Goal: Task Accomplishment & Management: Manage account settings

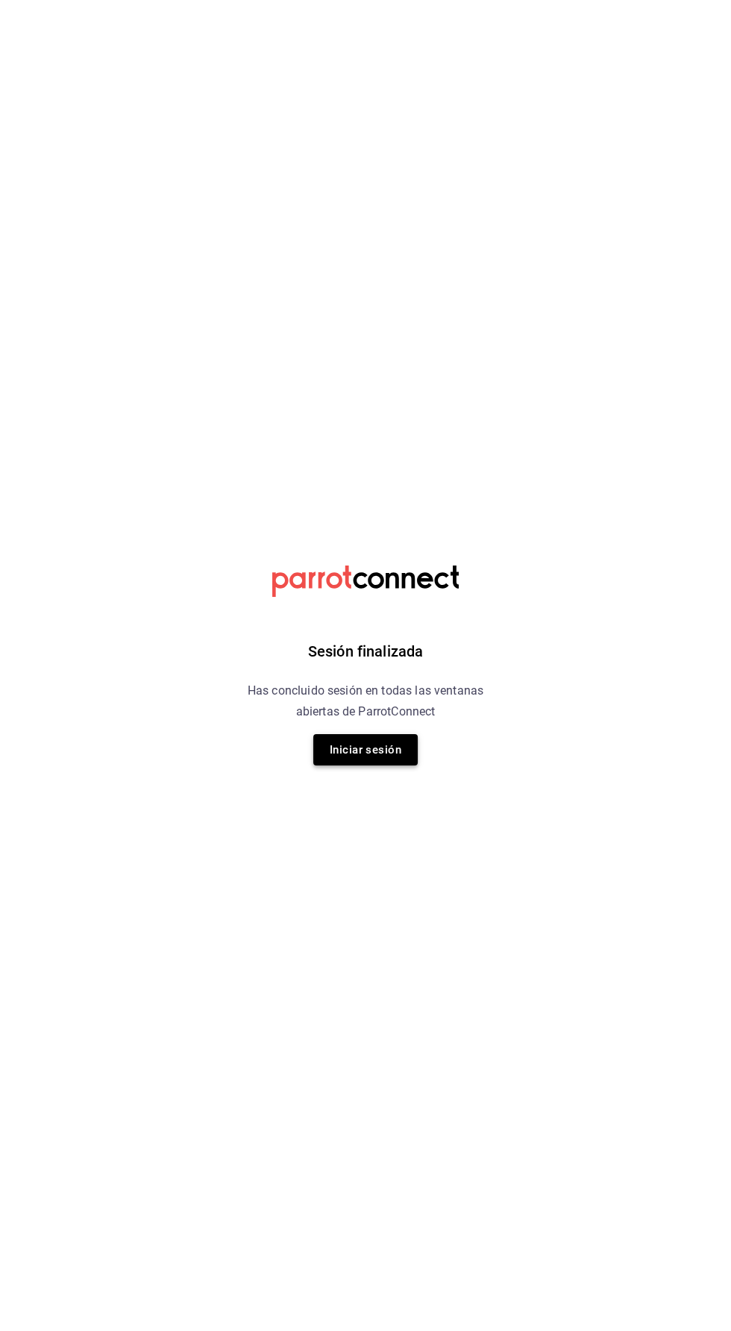
click at [338, 762] on button "Iniciar sesión" at bounding box center [365, 749] width 104 height 31
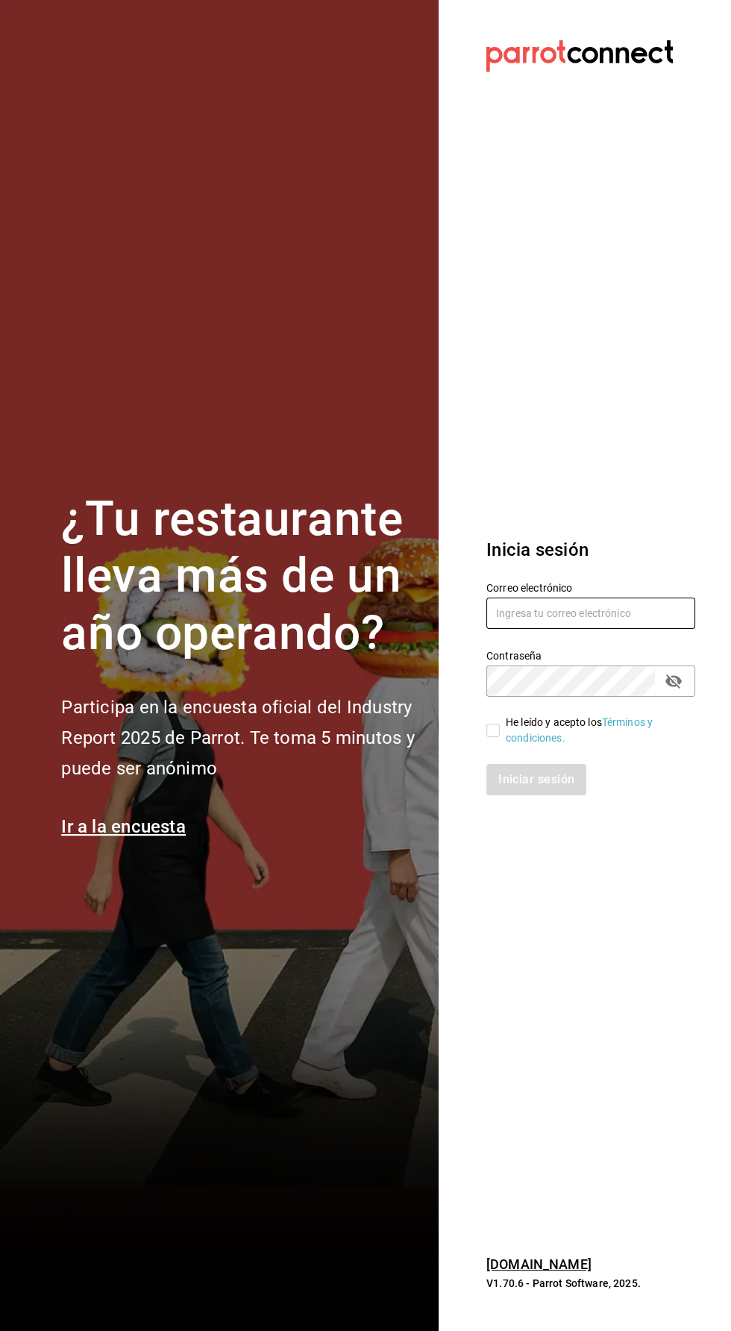
click at [539, 629] on input "text" at bounding box center [591, 613] width 209 height 31
type input "[PERSON_NAME][EMAIL_ADDRESS][PERSON_NAME][DOMAIN_NAME]"
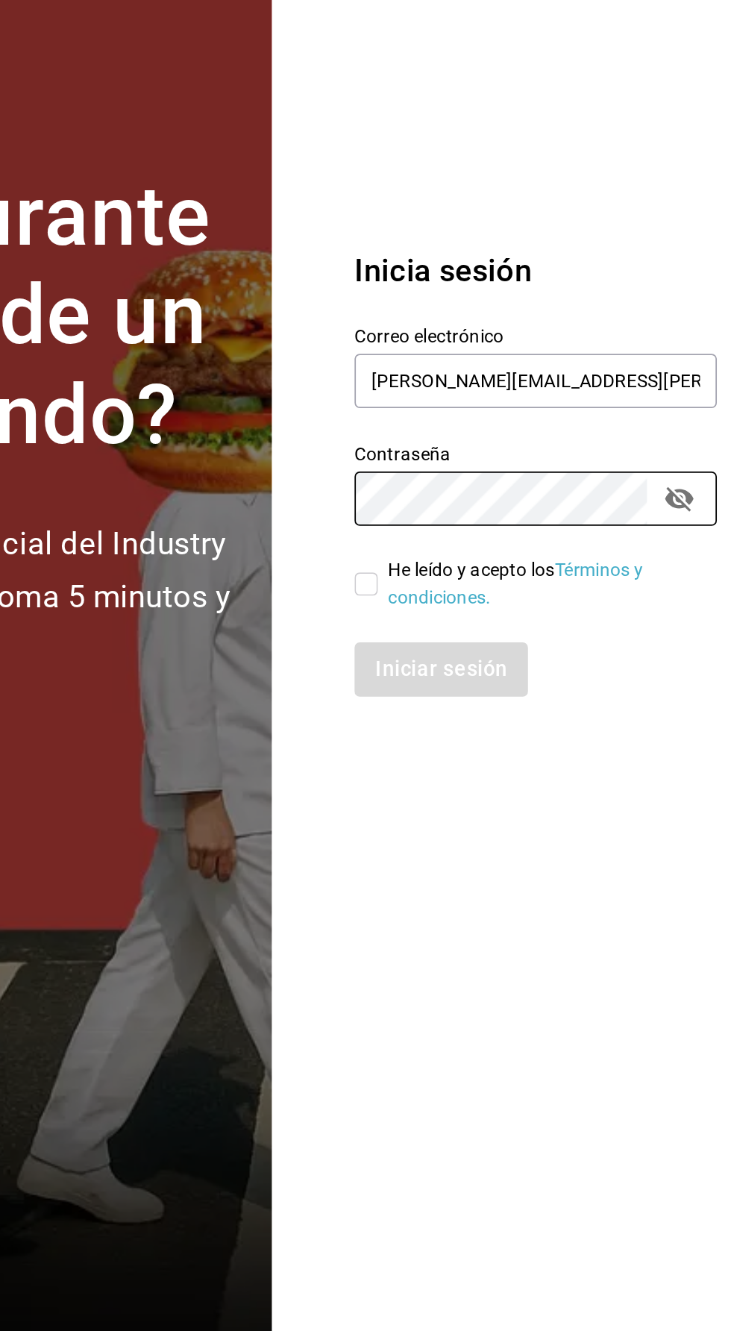
click at [492, 737] on input "He leído y acepto los Términos y condiciones." at bounding box center [493, 730] width 13 height 13
checkbox input "true"
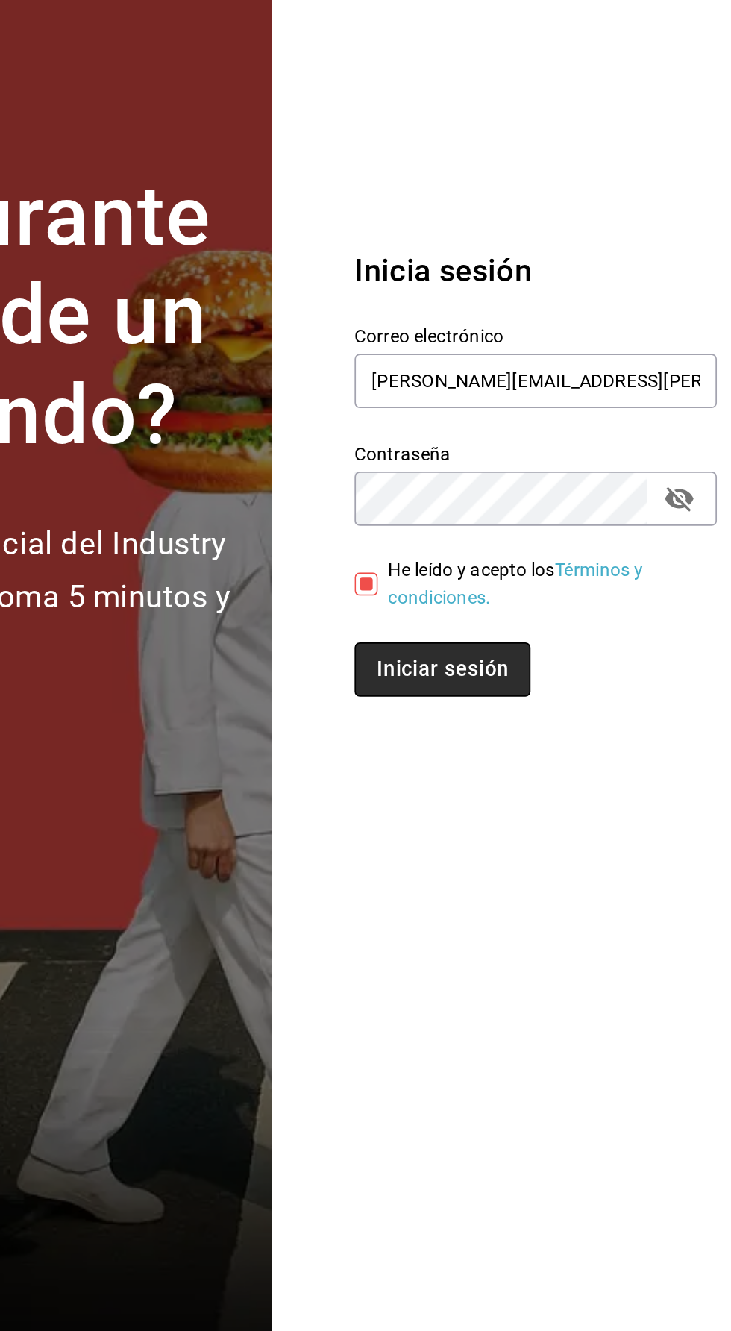
click at [522, 795] on button "Iniciar sesión" at bounding box center [537, 779] width 101 height 31
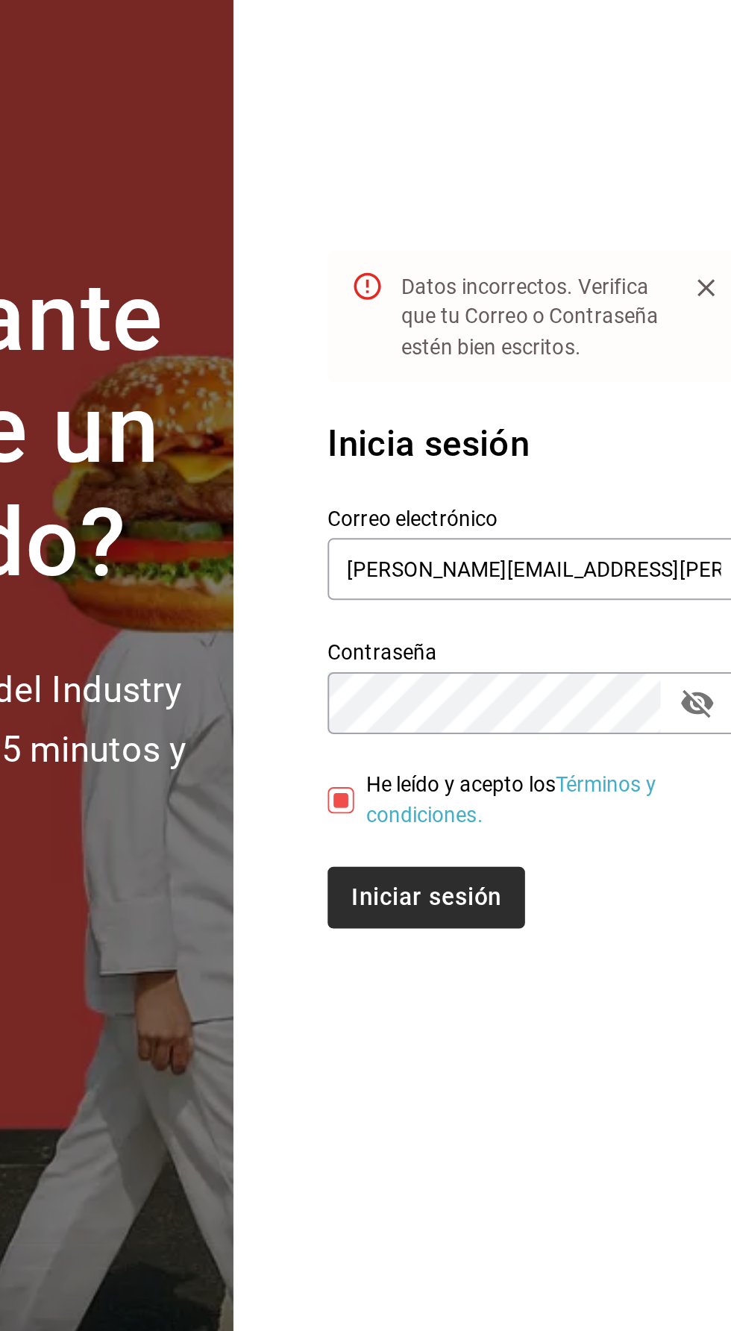
scroll to position [8, 0]
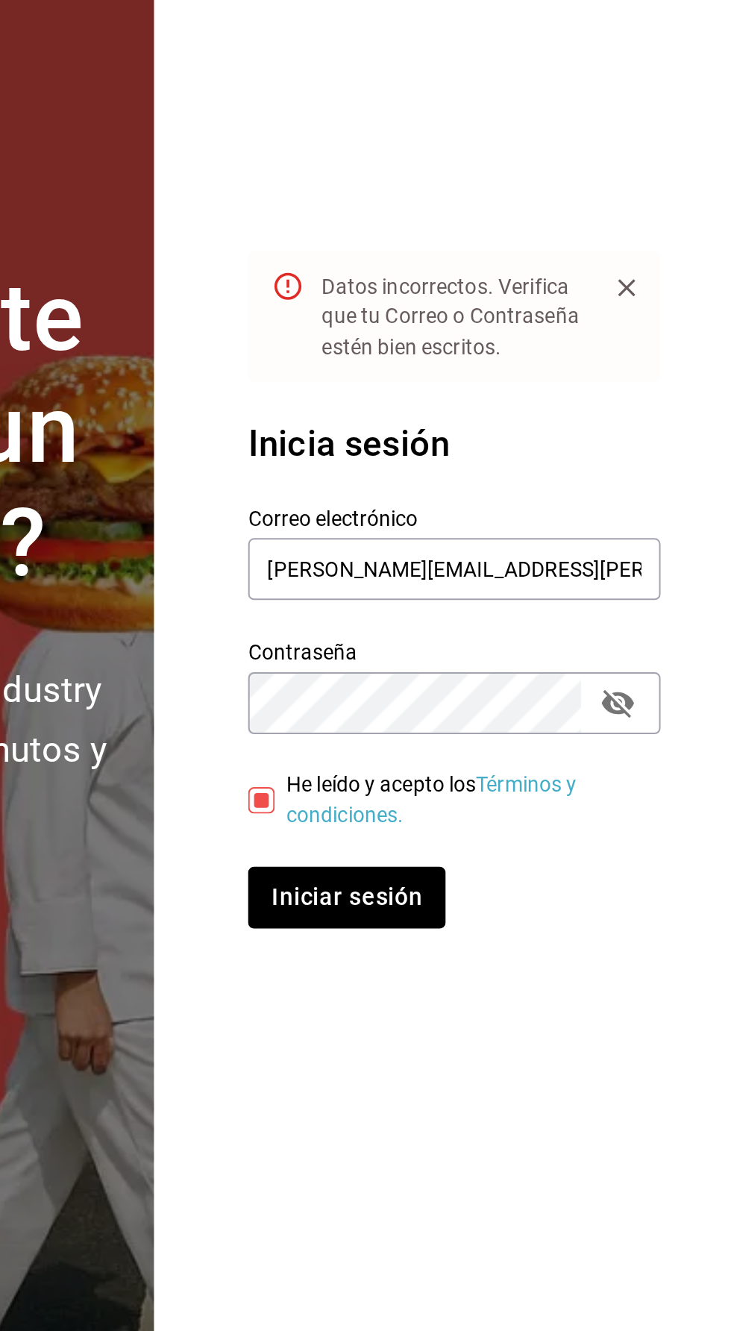
click at [684, 727] on button "passwordField" at bounding box center [673, 713] width 25 height 25
click at [682, 511] on icon "Close" at bounding box center [678, 503] width 15 height 15
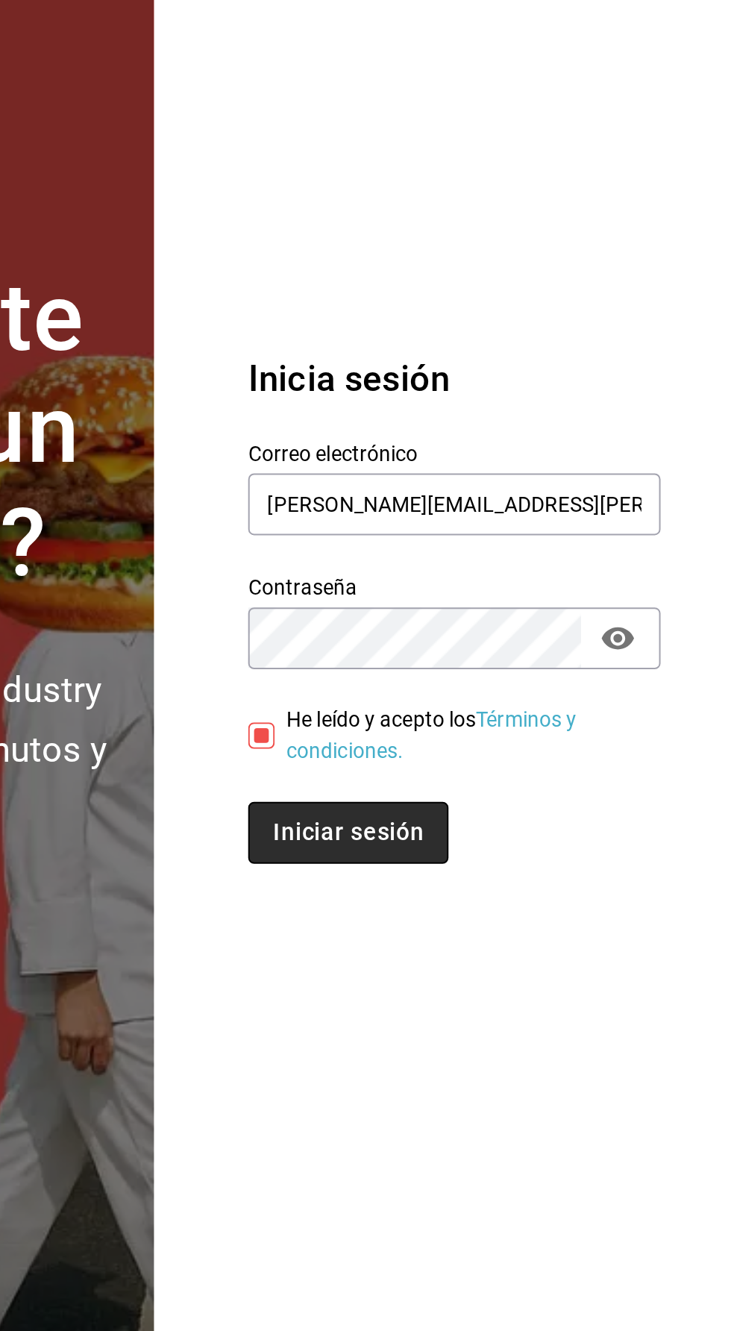
click at [561, 795] on button "Iniciar sesión" at bounding box center [537, 779] width 101 height 31
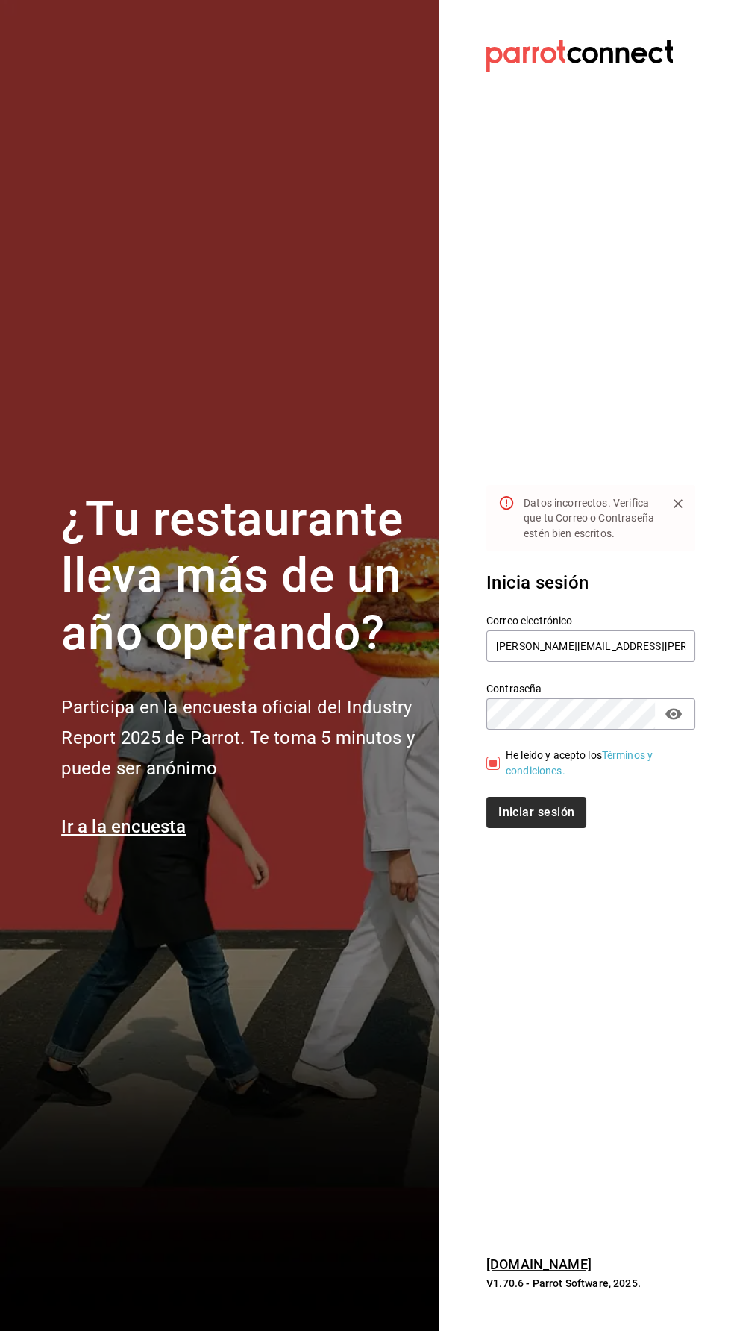
scroll to position [0, 0]
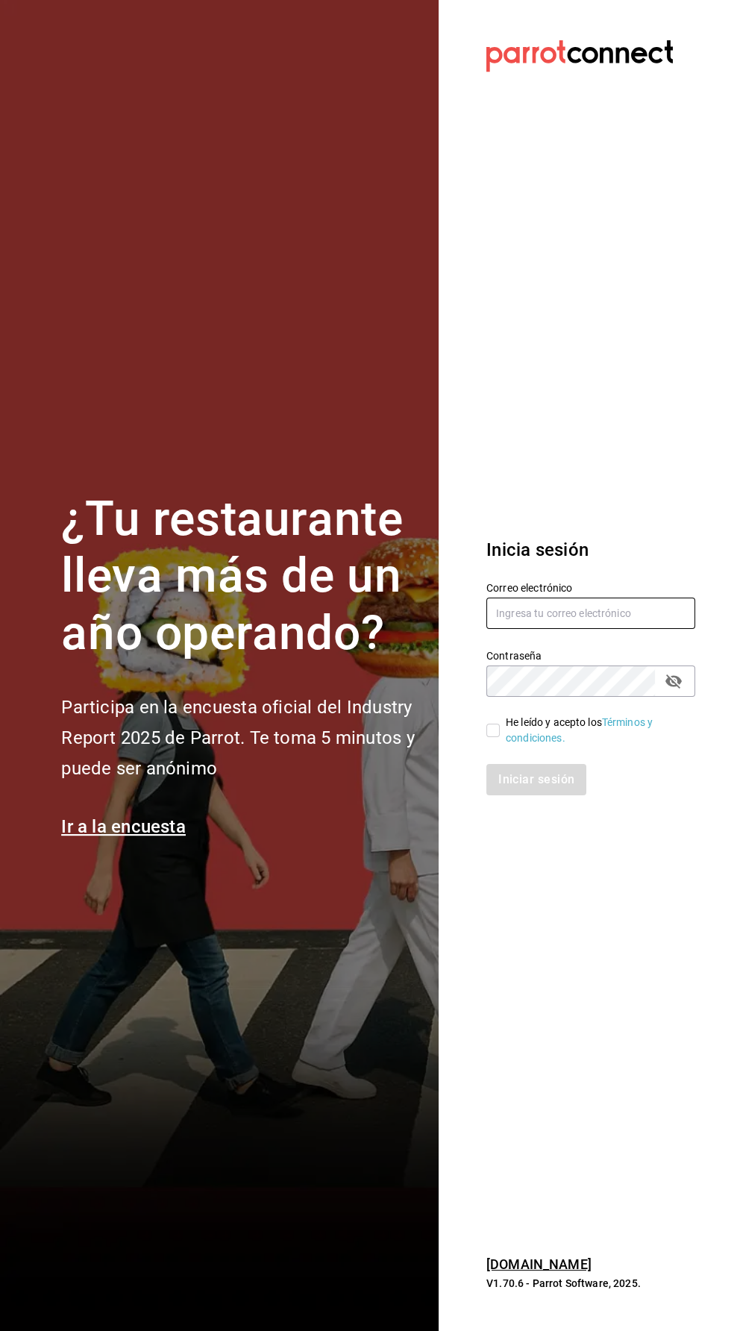
click at [592, 629] on input "text" at bounding box center [591, 613] width 209 height 31
type input "[PERSON_NAME][EMAIL_ADDRESS][PERSON_NAME][DOMAIN_NAME]"
click at [492, 737] on input "He leído y acepto los Términos y condiciones." at bounding box center [493, 730] width 13 height 13
checkbox input "true"
click at [577, 795] on button "Iniciar sesión" at bounding box center [537, 779] width 100 height 31
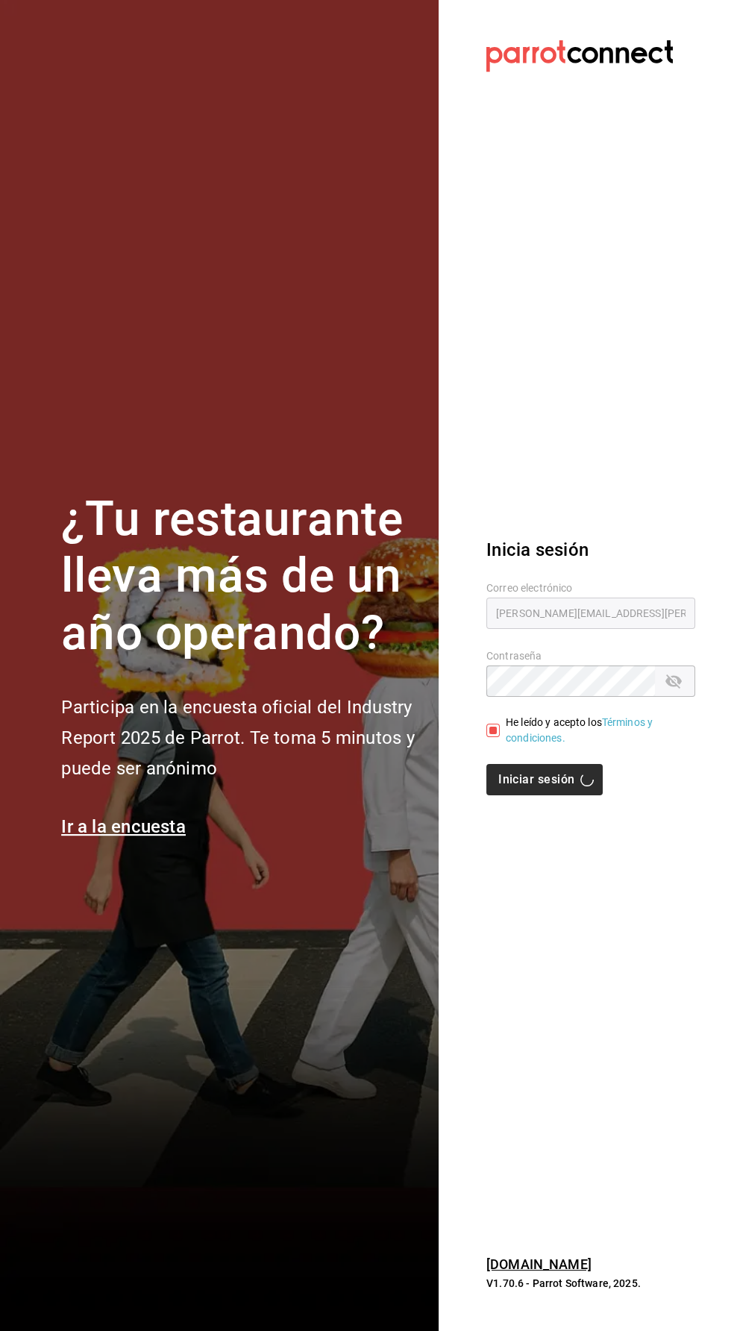
scroll to position [4, 0]
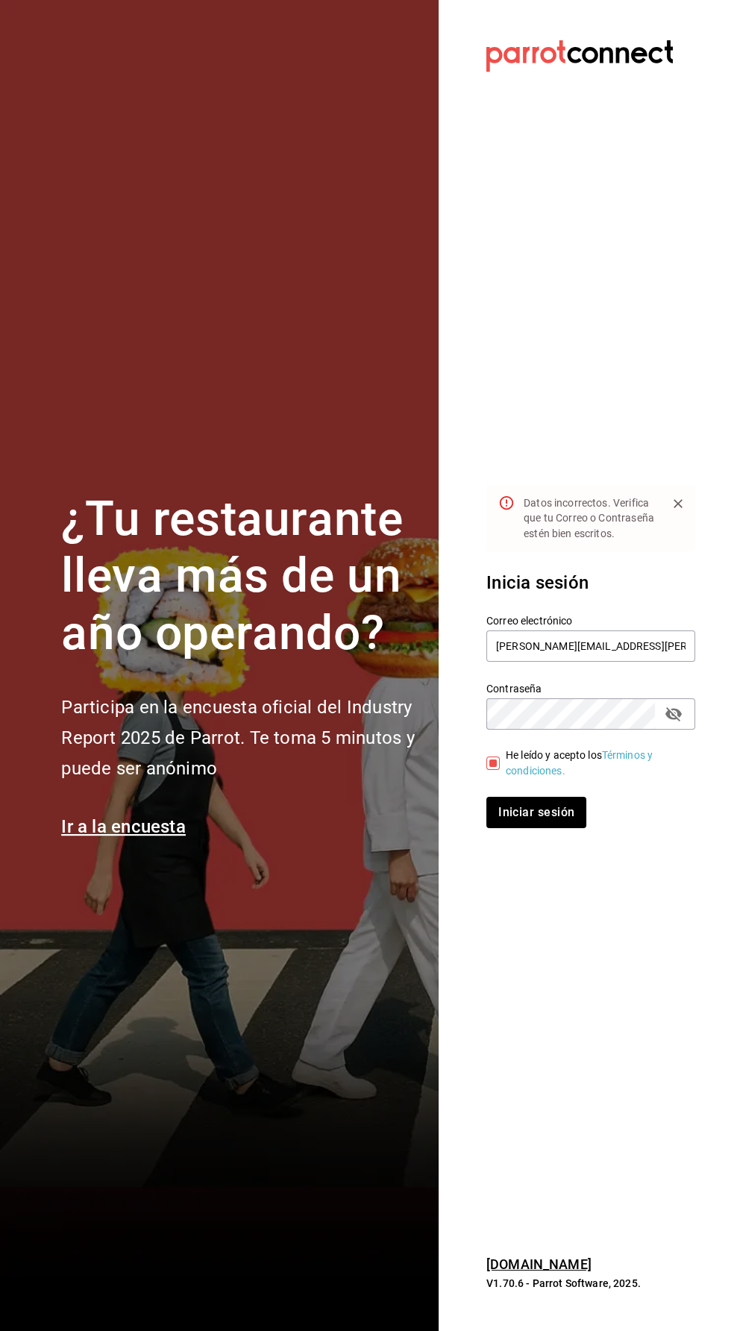
click at [673, 722] on icon "passwordField" at bounding box center [674, 714] width 16 height 14
